Goal: Task Accomplishment & Management: Use online tool/utility

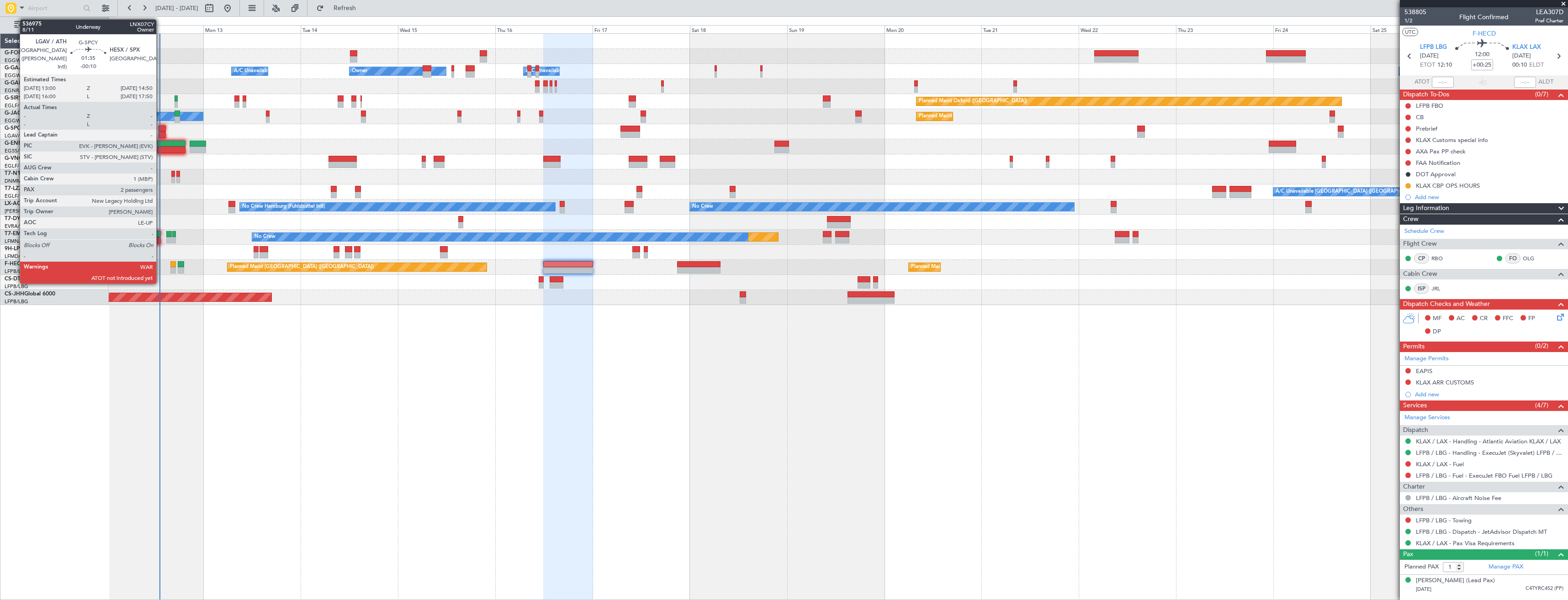
click at [160, 126] on div at bounding box center [162, 129] width 8 height 7
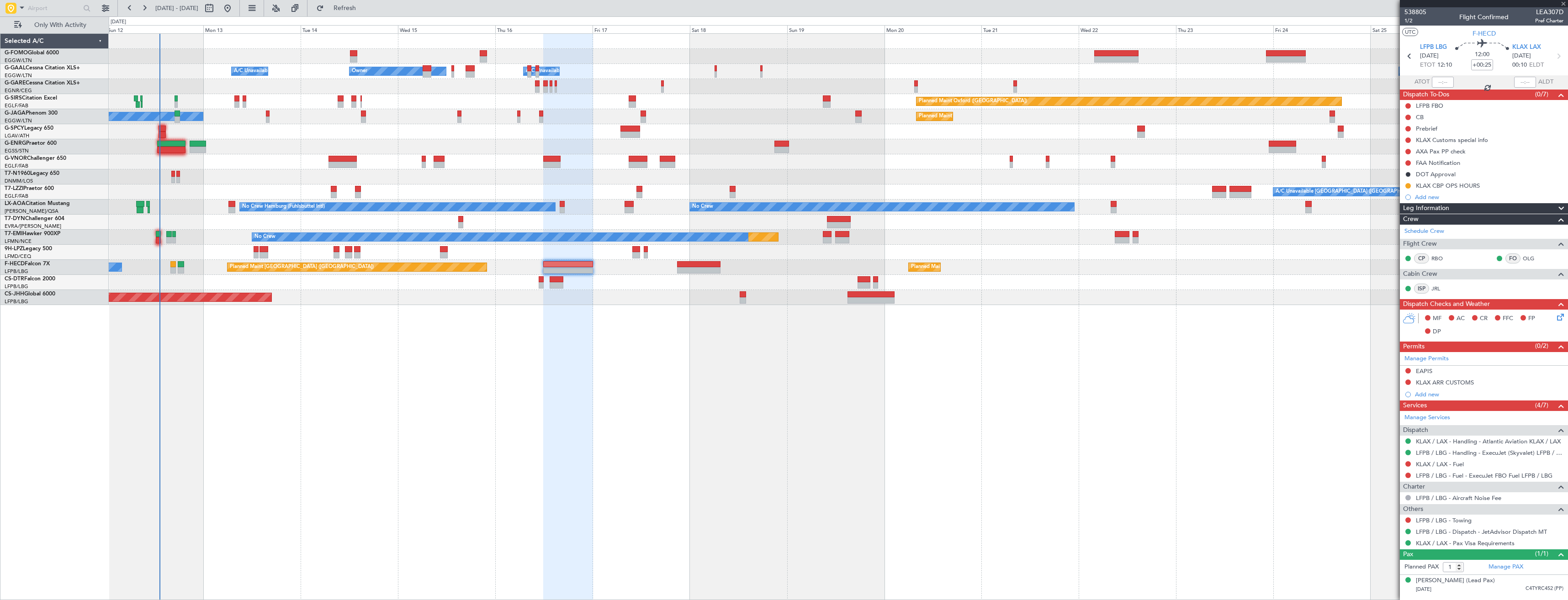
type input "-00:10"
type input "2"
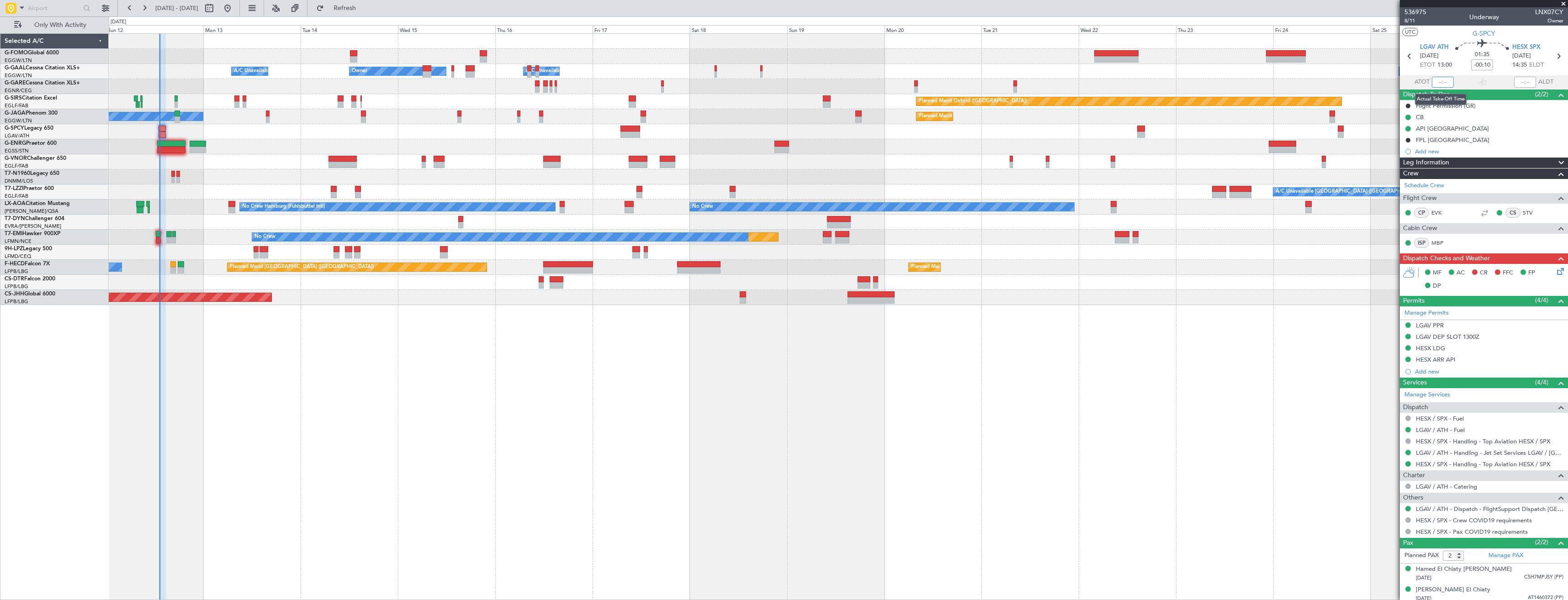
click at [1445, 80] on input "text" at bounding box center [1443, 82] width 21 height 11
type input "13:10"
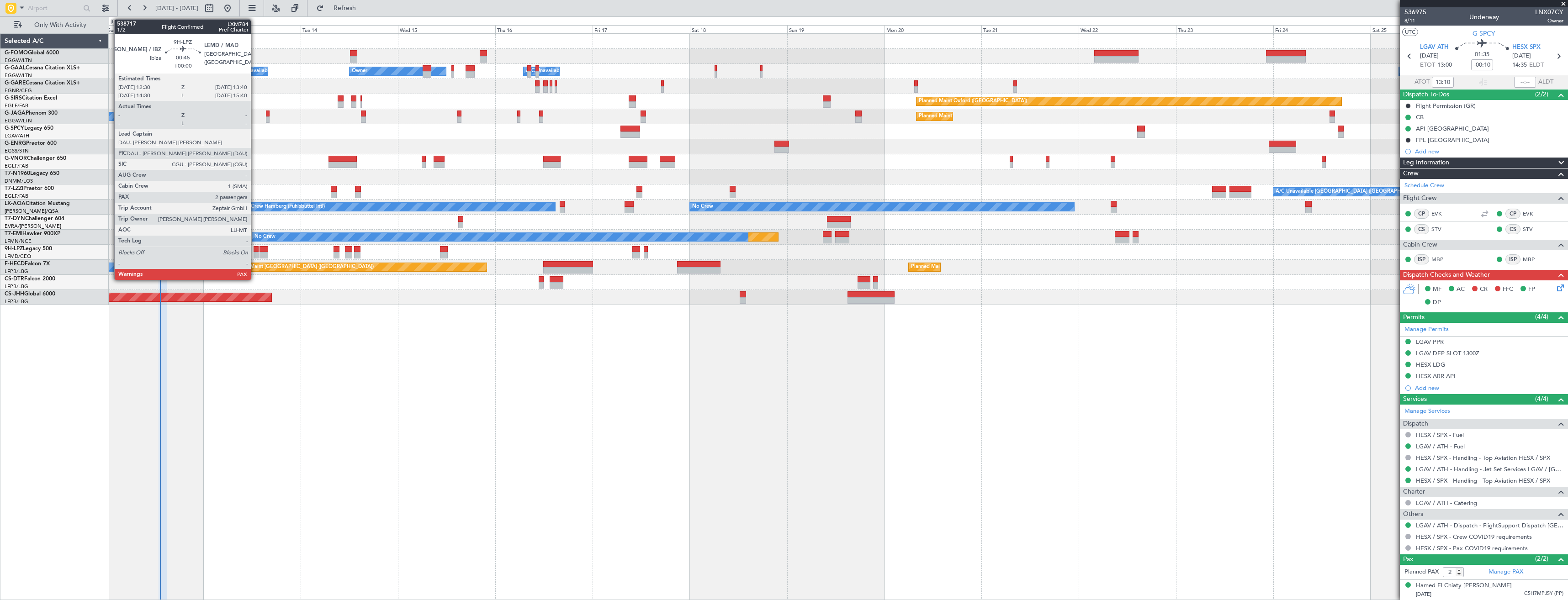
click at [255, 253] on div at bounding box center [256, 255] width 5 height 7
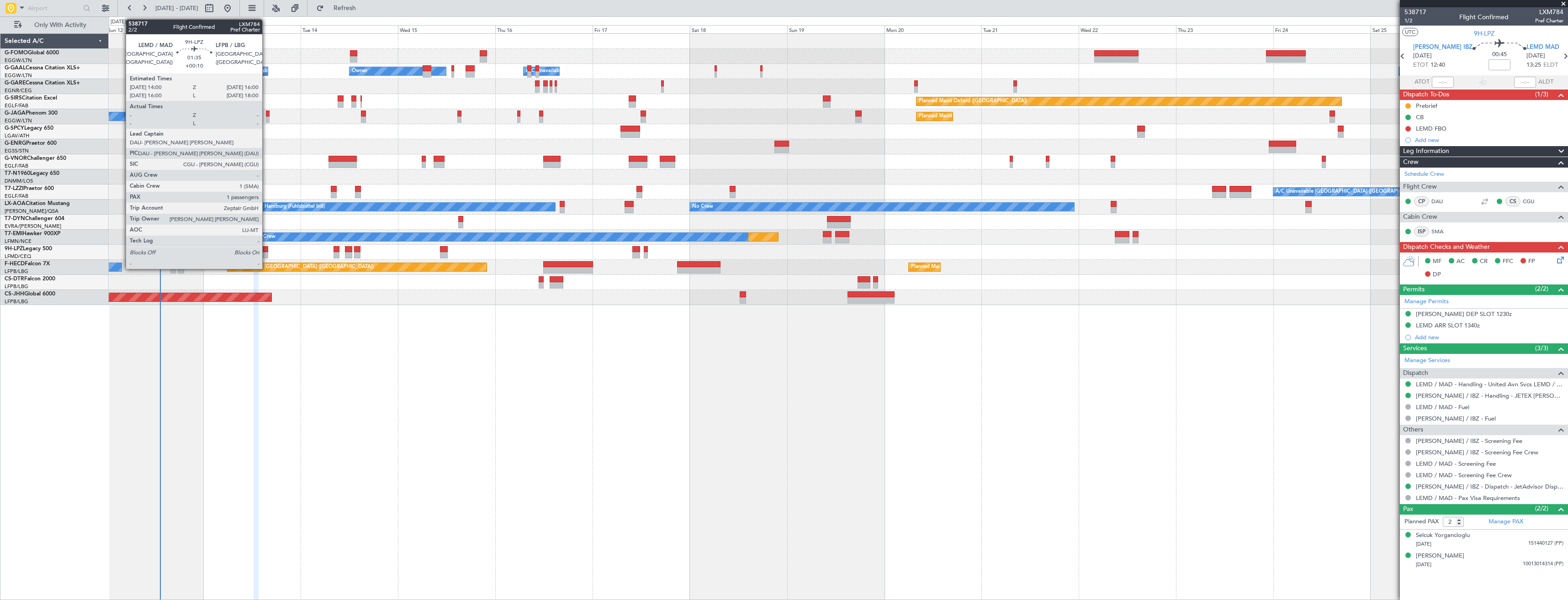
click at [267, 250] on div at bounding box center [264, 249] width 8 height 7
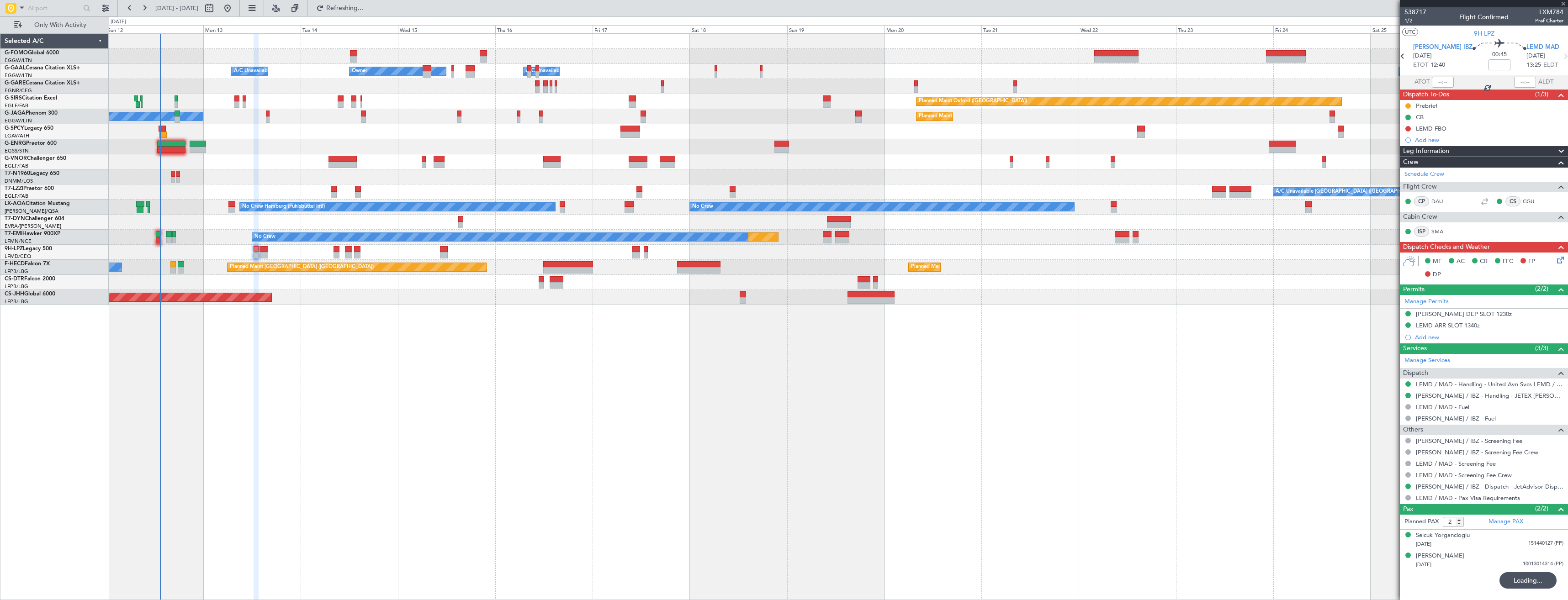
type input "+00:10"
type input "1"
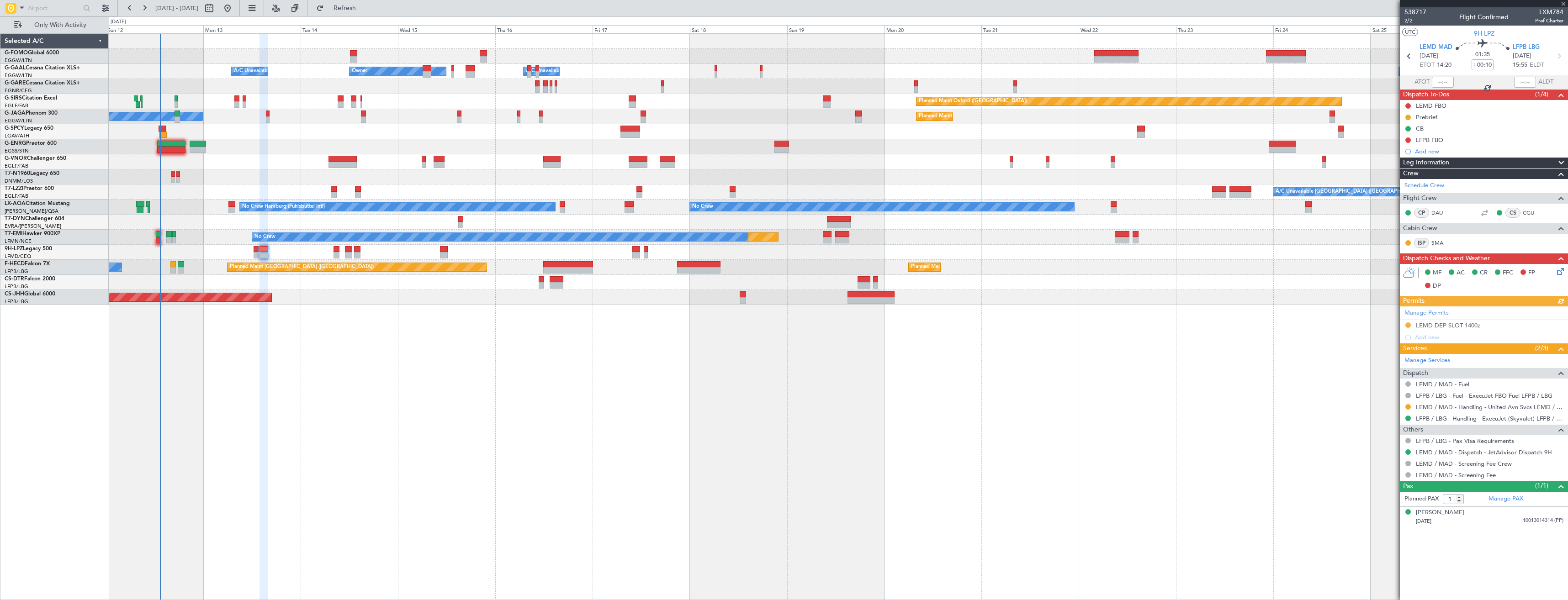
type input "2"
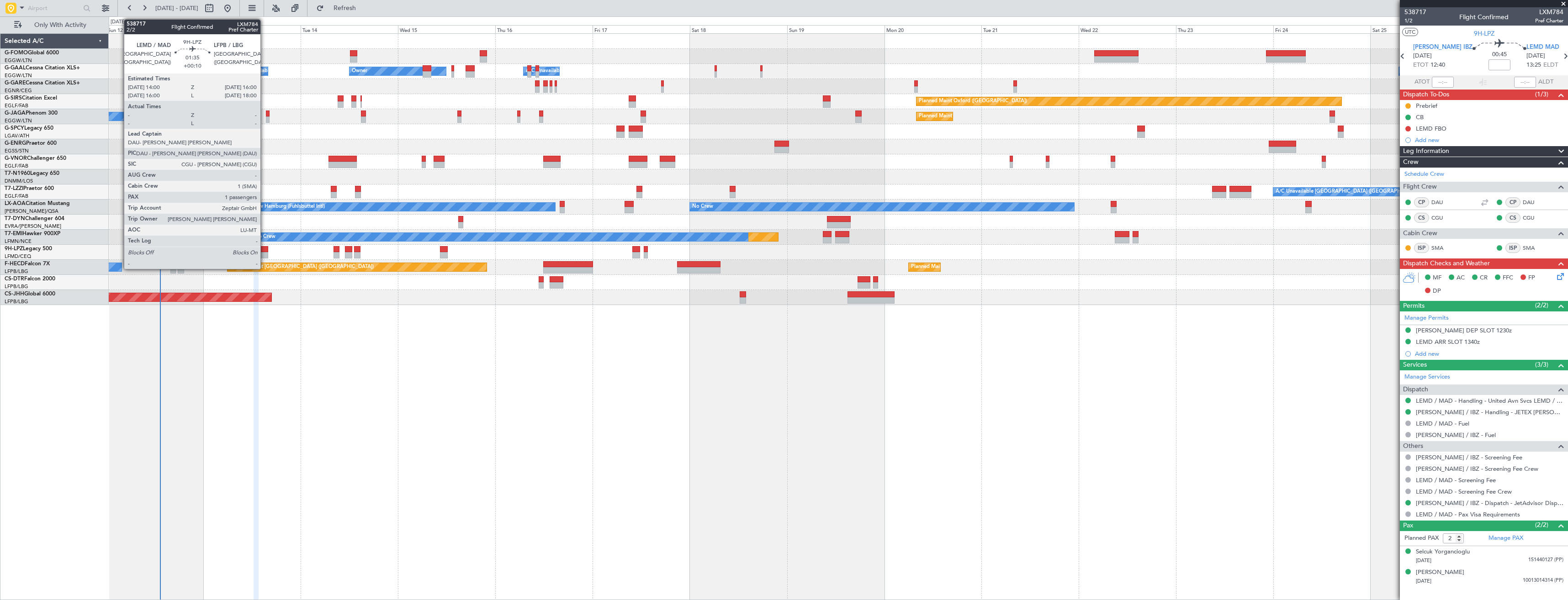
click at [265, 252] on div at bounding box center [264, 255] width 8 height 7
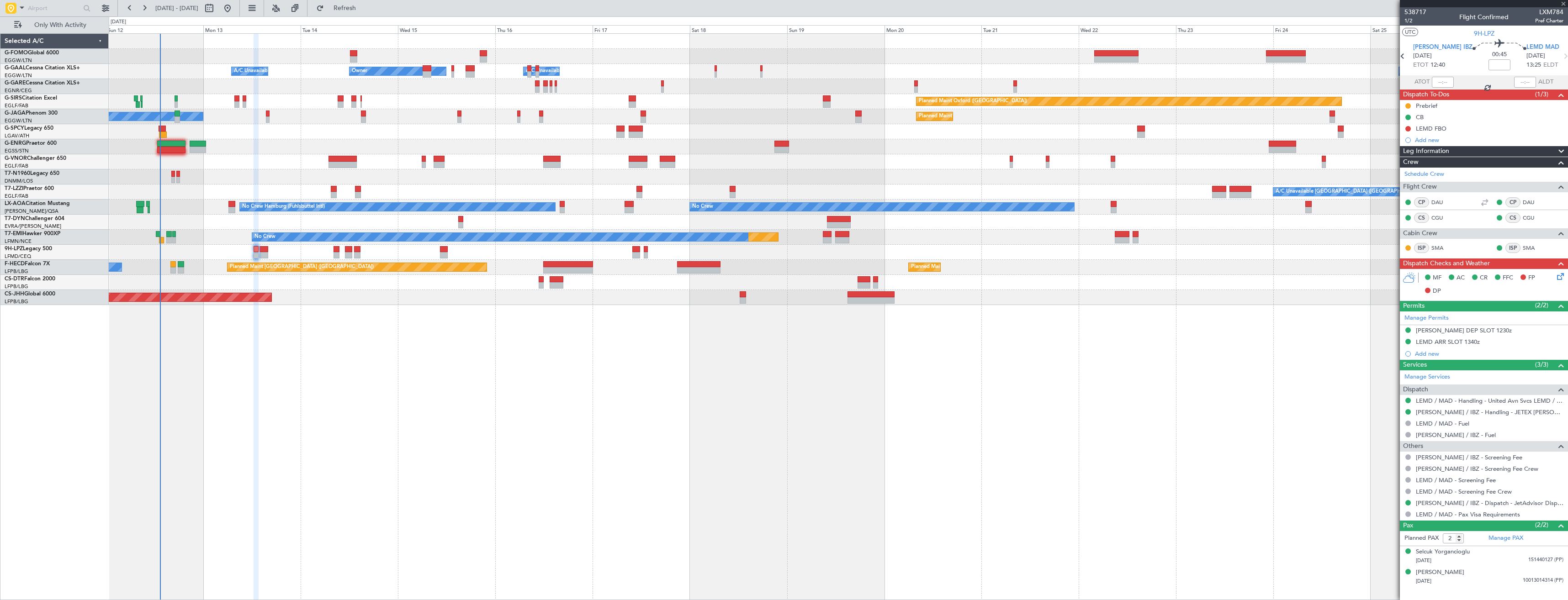
type input "+00:10"
type input "1"
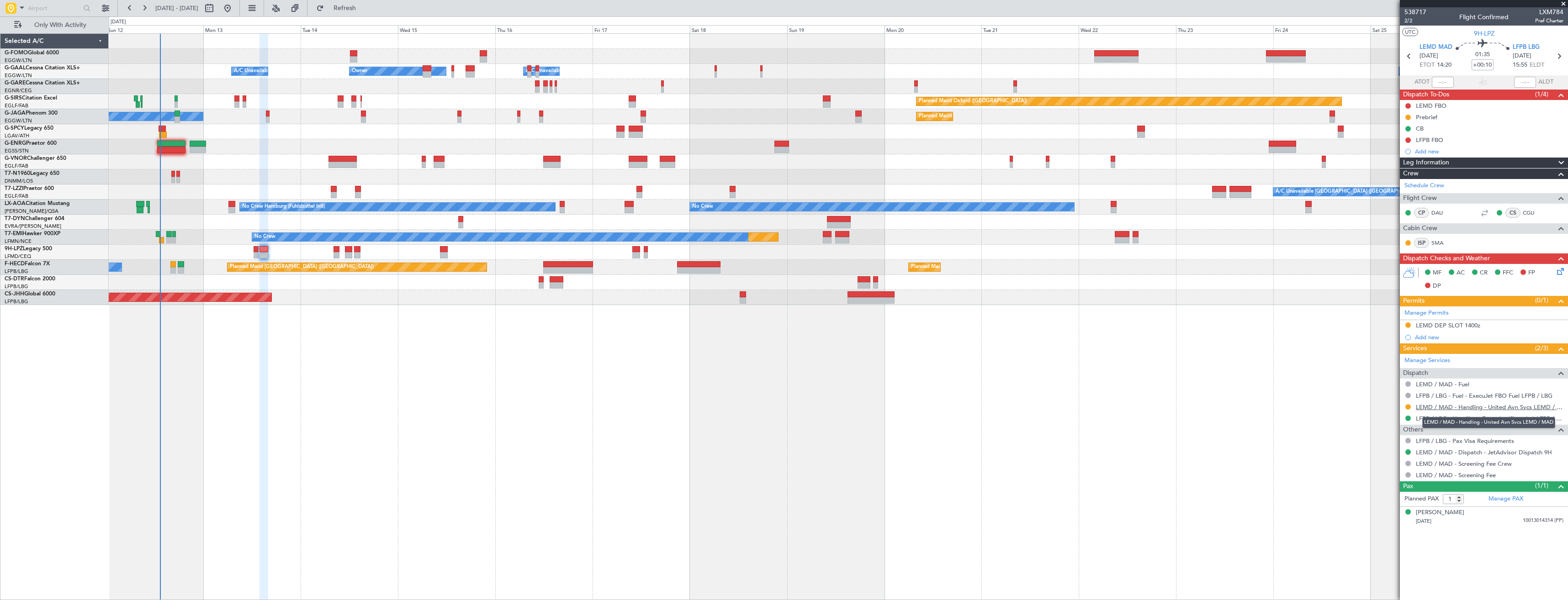
click at [1496, 406] on link "LEMD / MAD - Handling - United Avn Svcs LEMD / MAD" at bounding box center [1489, 407] width 147 height 8
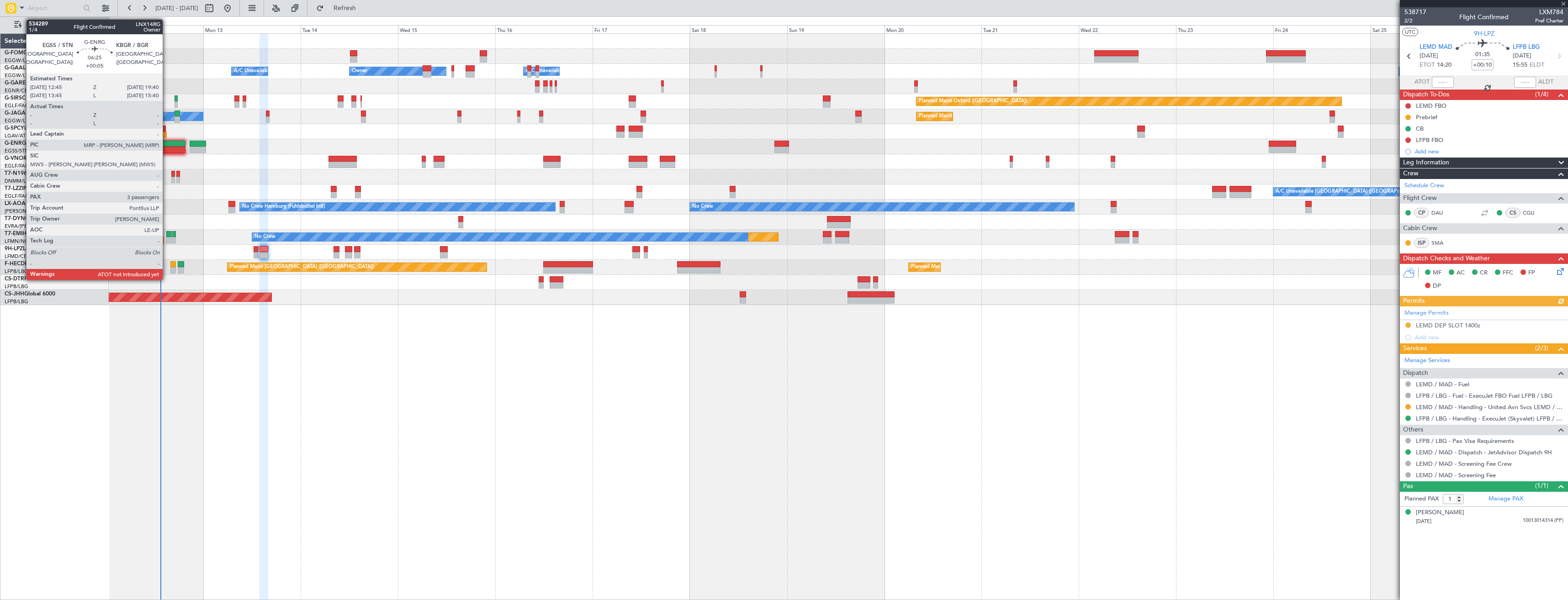
click at [167, 146] on div at bounding box center [171, 143] width 28 height 7
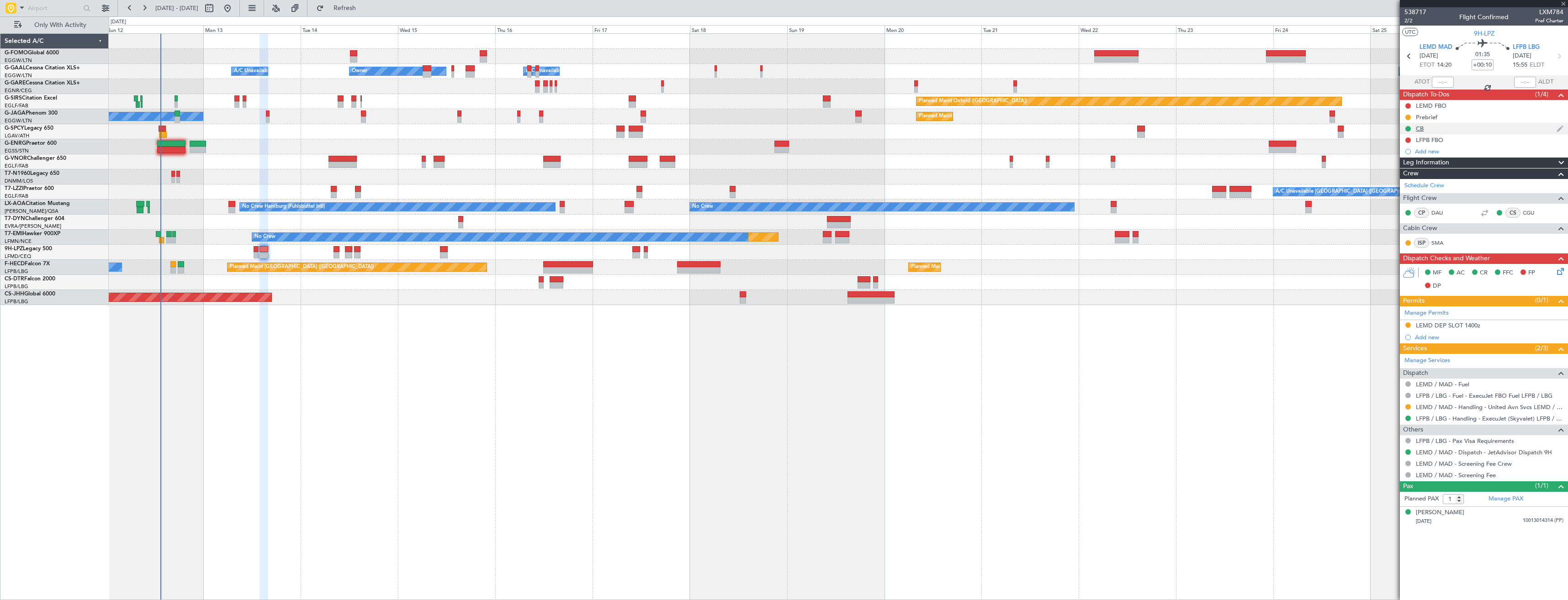
type input "+00:05"
type input "3"
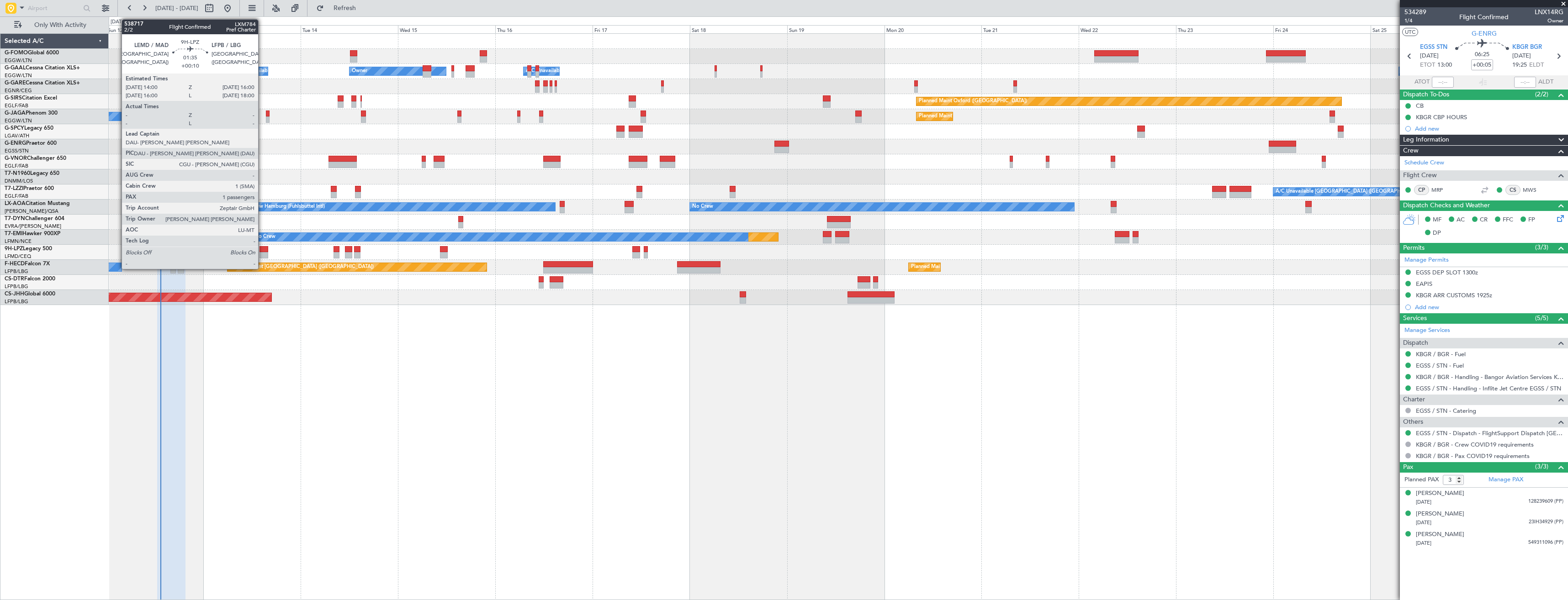
click at [263, 253] on div at bounding box center [264, 255] width 8 height 7
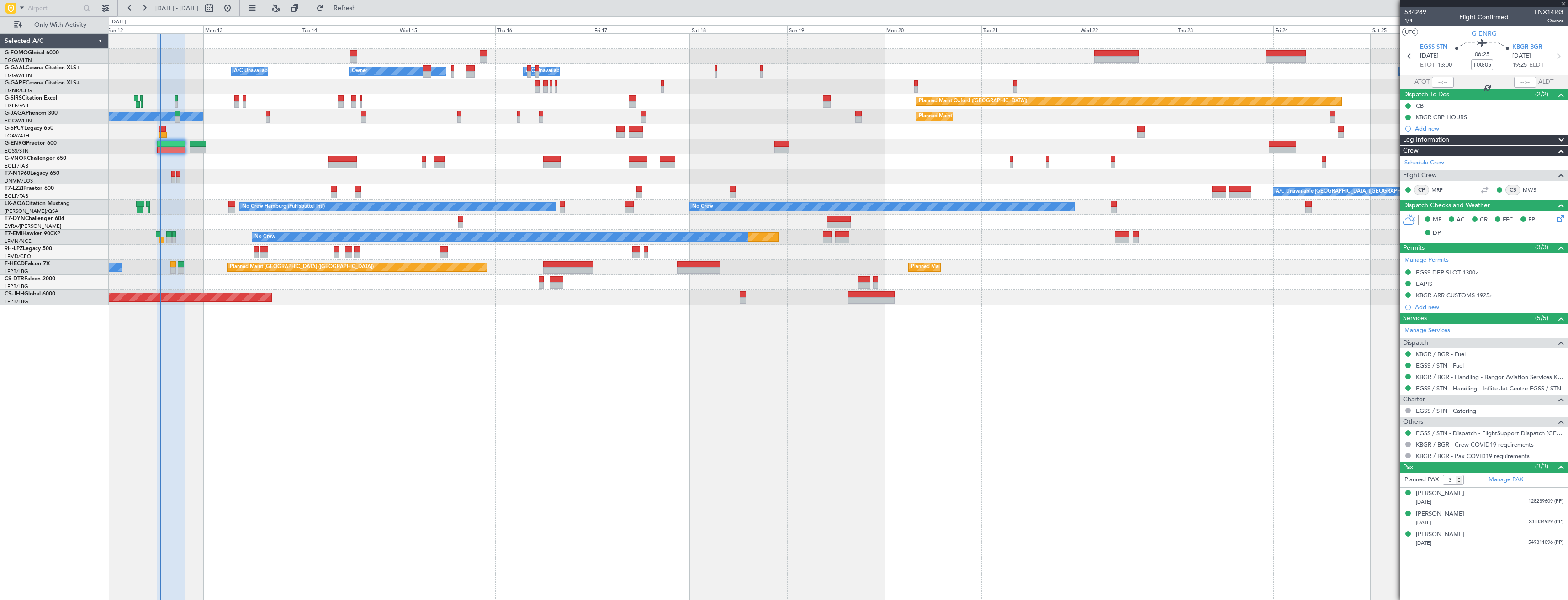
type input "+00:10"
type input "1"
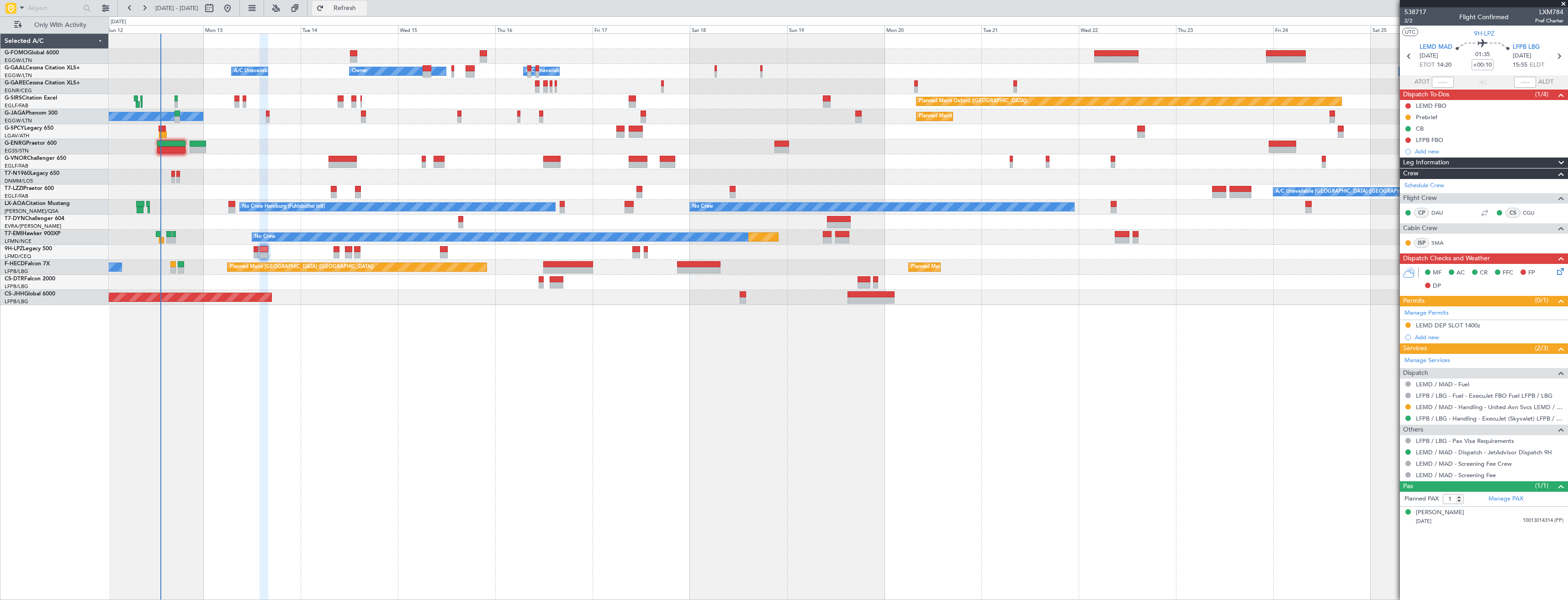
click at [364, 10] on span "Refresh" at bounding box center [345, 8] width 38 height 7
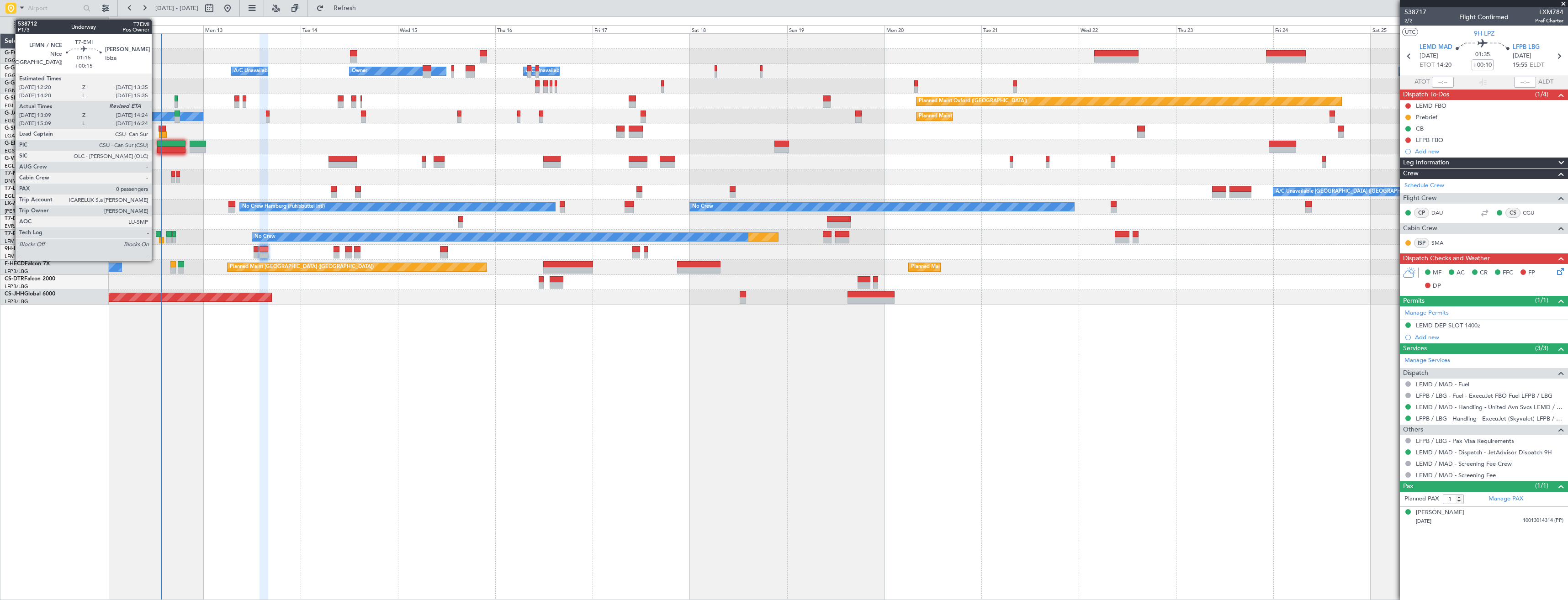
click at [156, 235] on div at bounding box center [159, 234] width 6 height 7
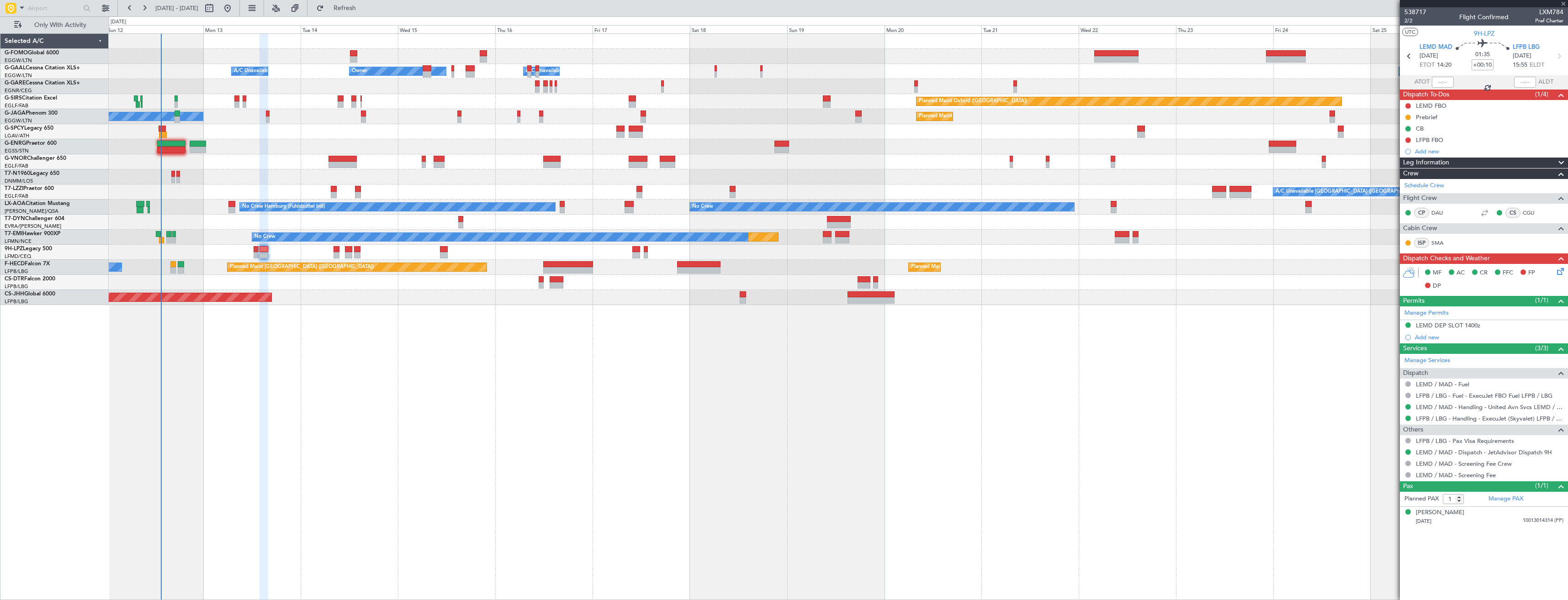
type input "+00:15"
type input "13:09"
type input "0"
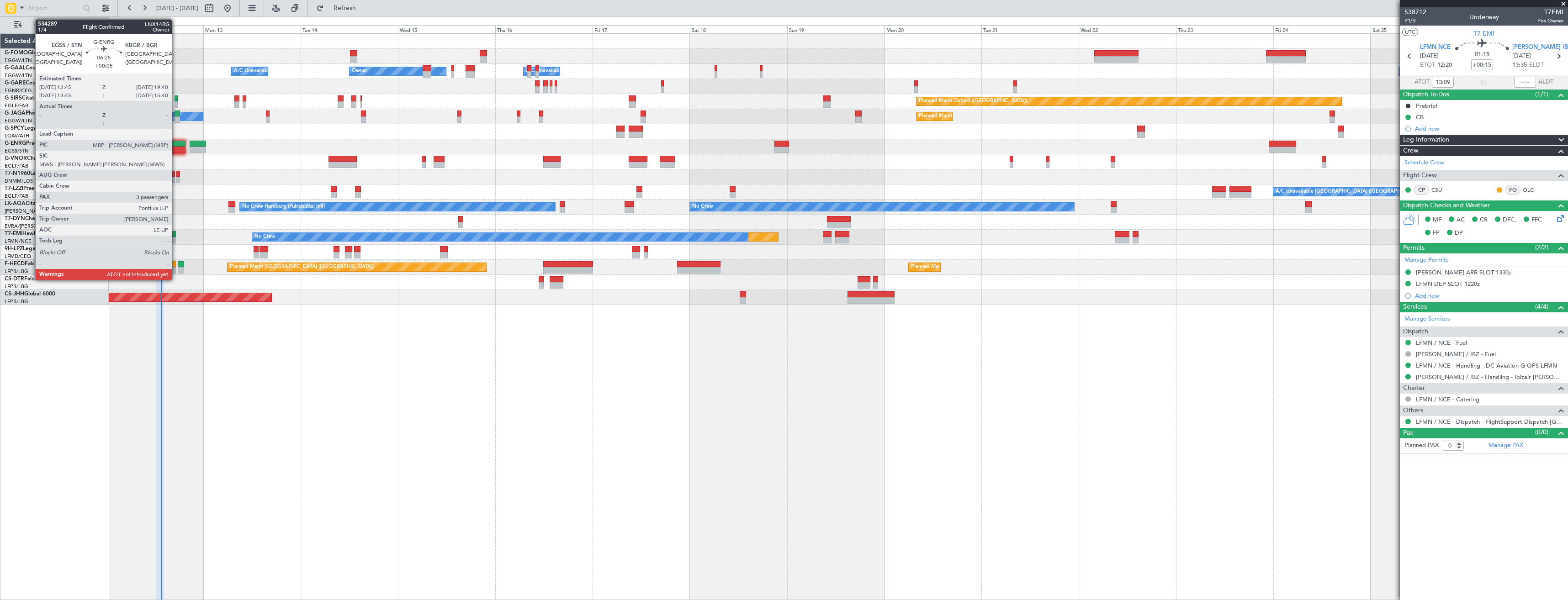
click at [175, 146] on div at bounding box center [171, 149] width 28 height 7
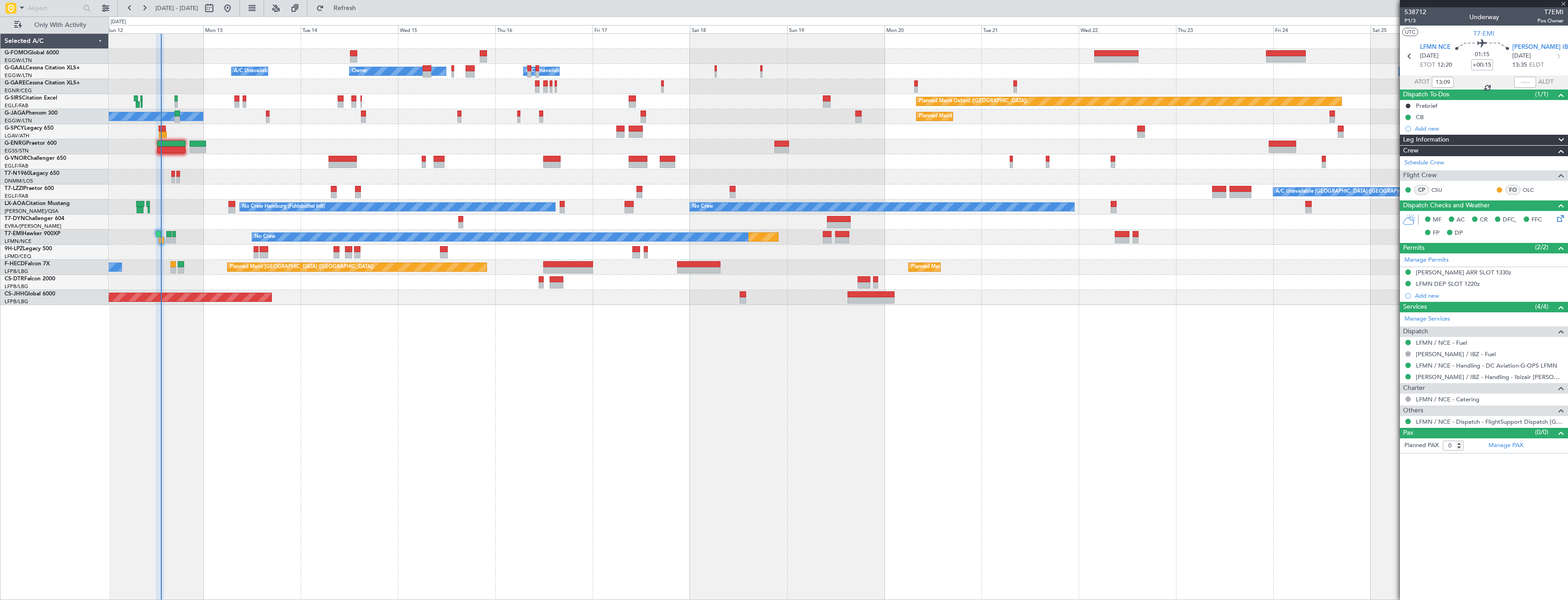
type input "+00:05"
type input "3"
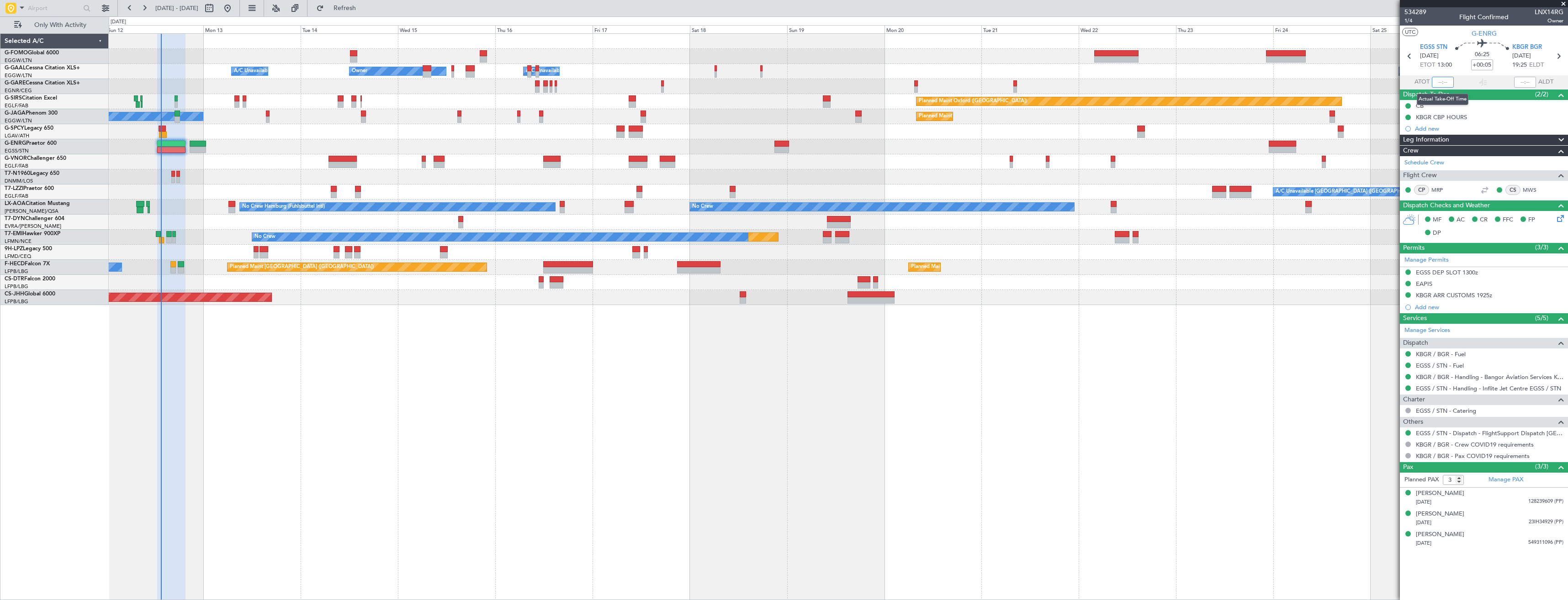
click at [1444, 83] on input "text" at bounding box center [1443, 82] width 21 height 11
type input "13:34"
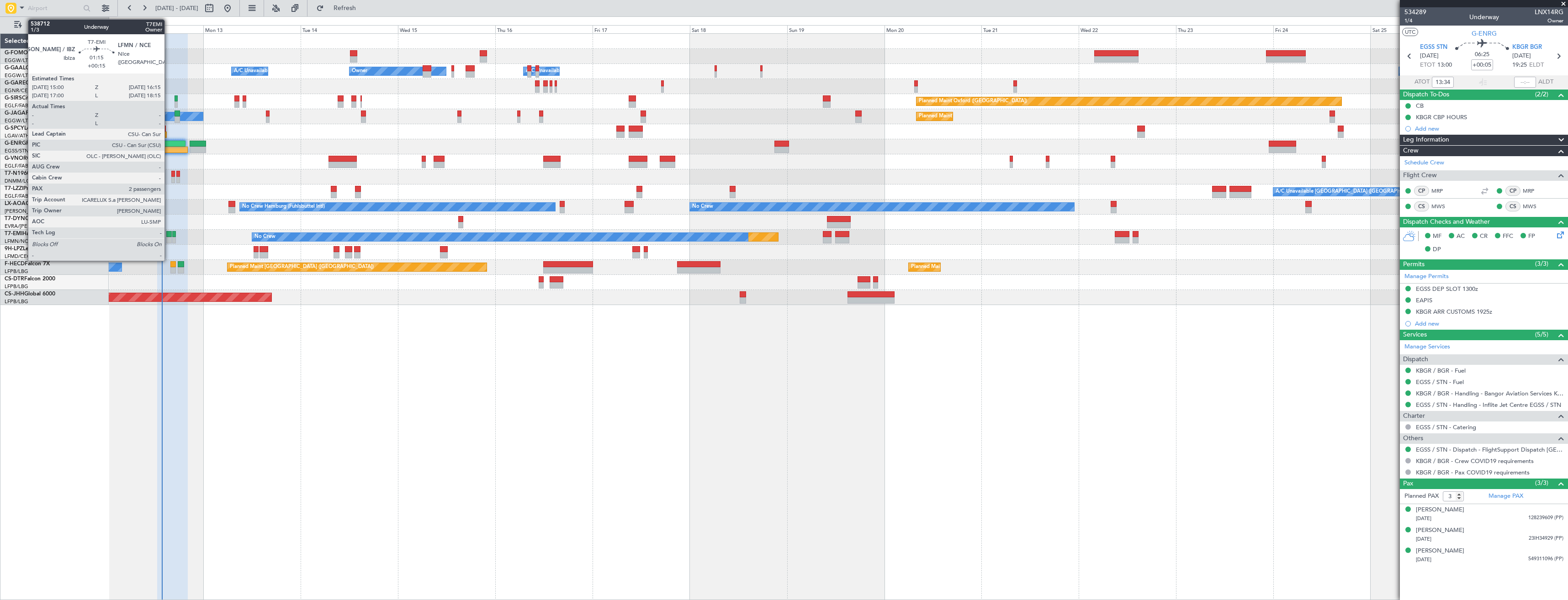
click at [169, 239] on div at bounding box center [169, 240] width 6 height 7
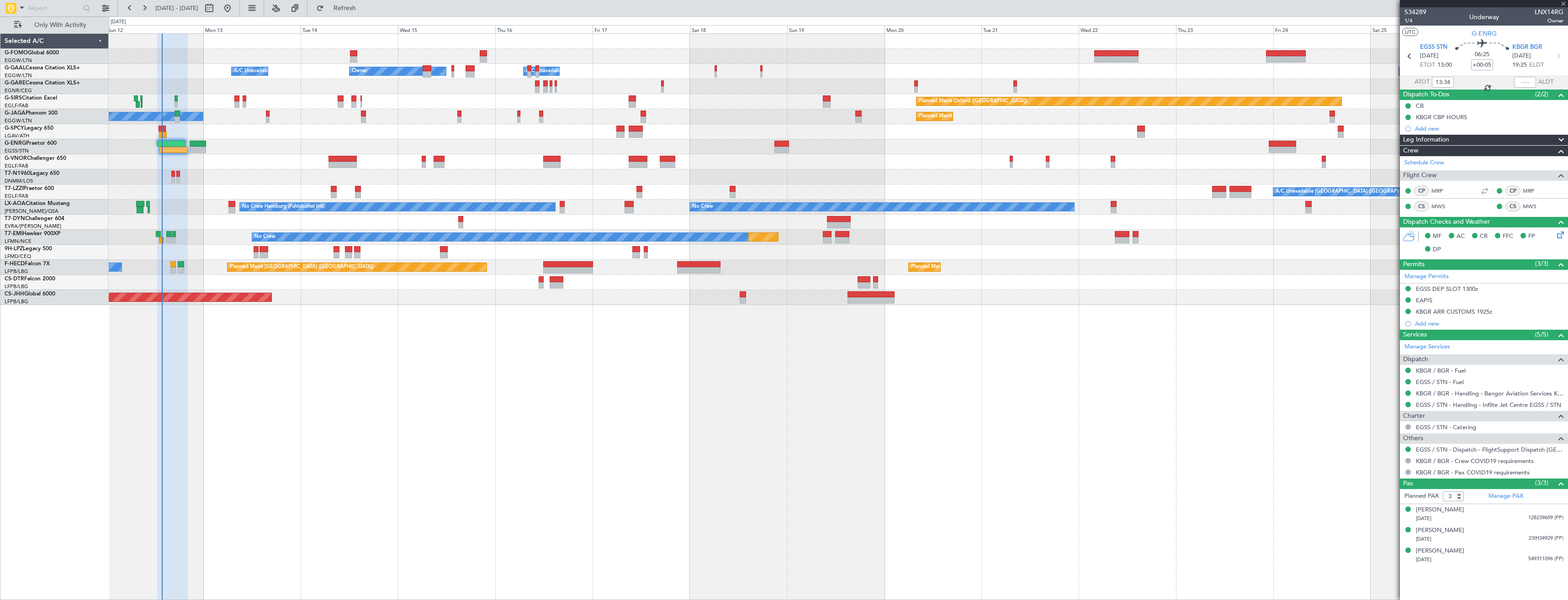
type input "+00:15"
type input "2"
